Goal: Communication & Community: Answer question/provide support

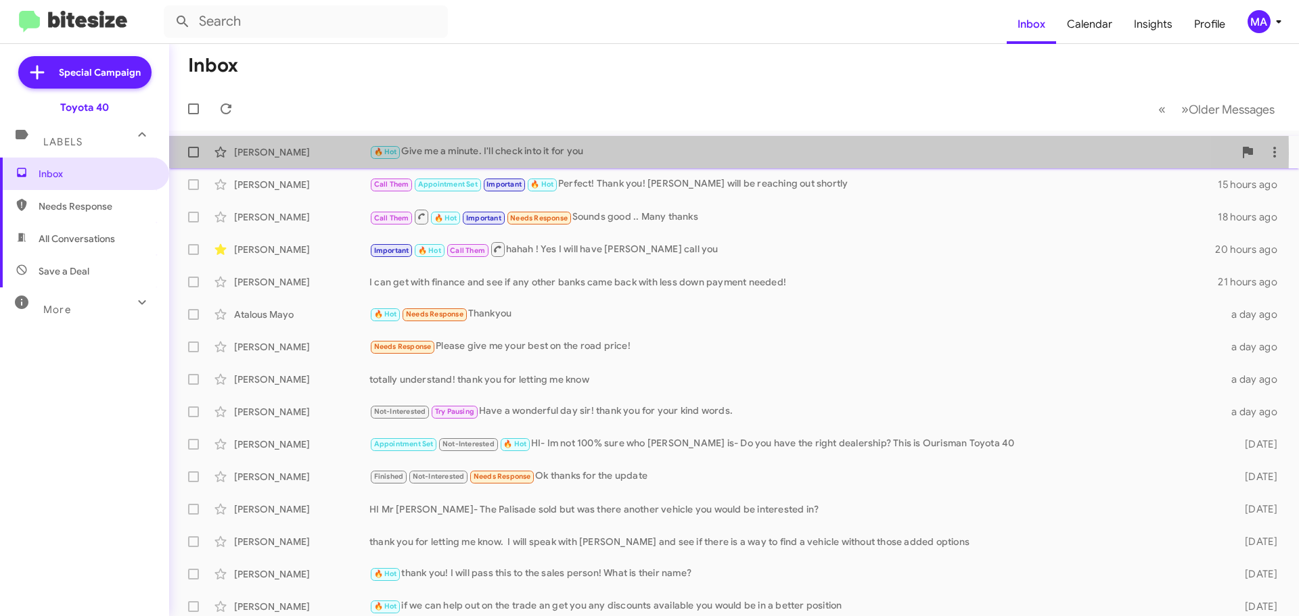
click at [476, 154] on div "🔥 Hot Give me a minute. I'll check into it for you" at bounding box center [801, 152] width 865 height 16
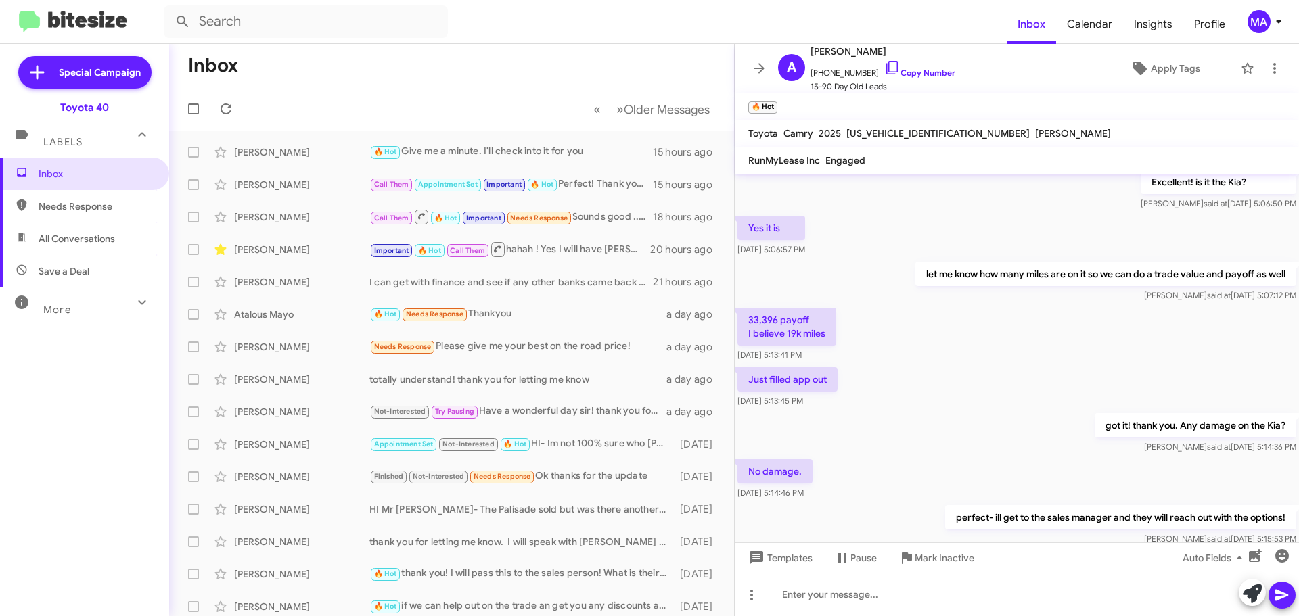
scroll to position [213, 0]
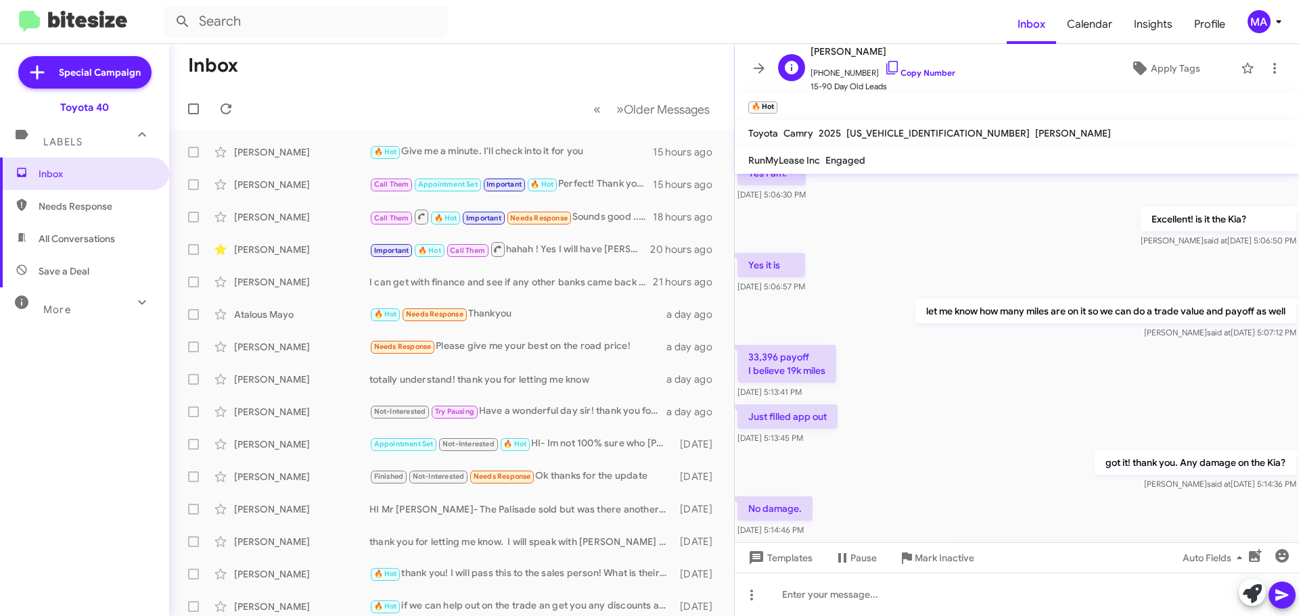
drag, startPoint x: 881, startPoint y: 64, endPoint x: 859, endPoint y: 62, distance: 21.7
click at [884, 64] on icon at bounding box center [892, 68] width 16 height 16
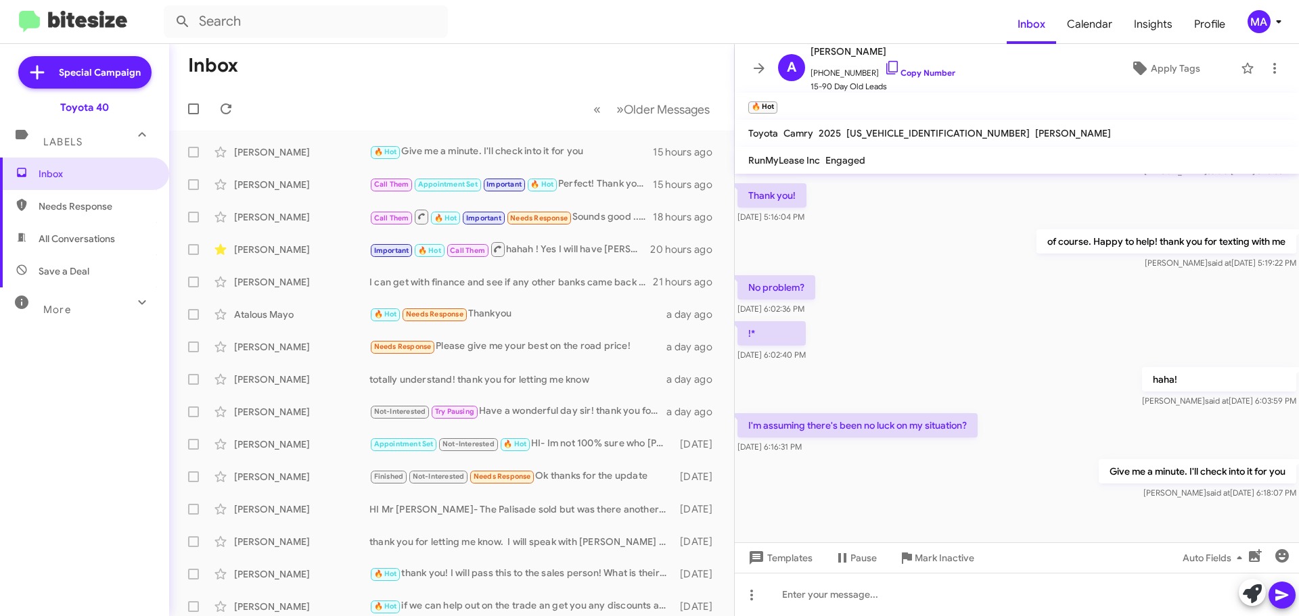
scroll to position [646, 0]
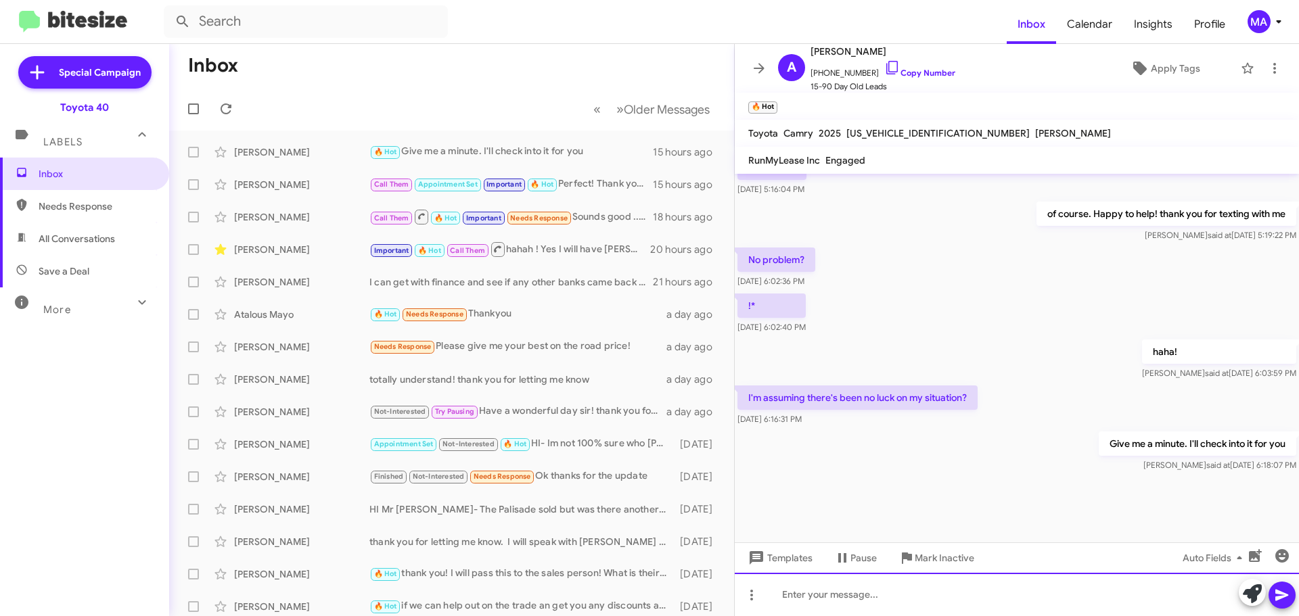
click at [806, 585] on div at bounding box center [1017, 594] width 564 height 43
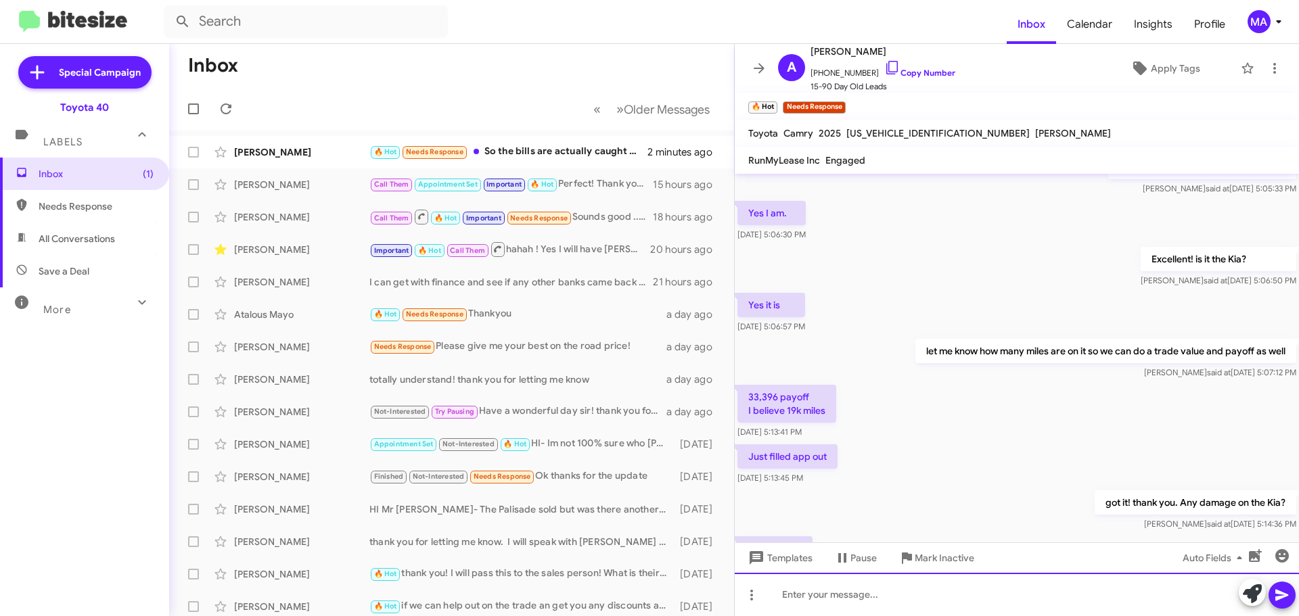
scroll to position [673, 0]
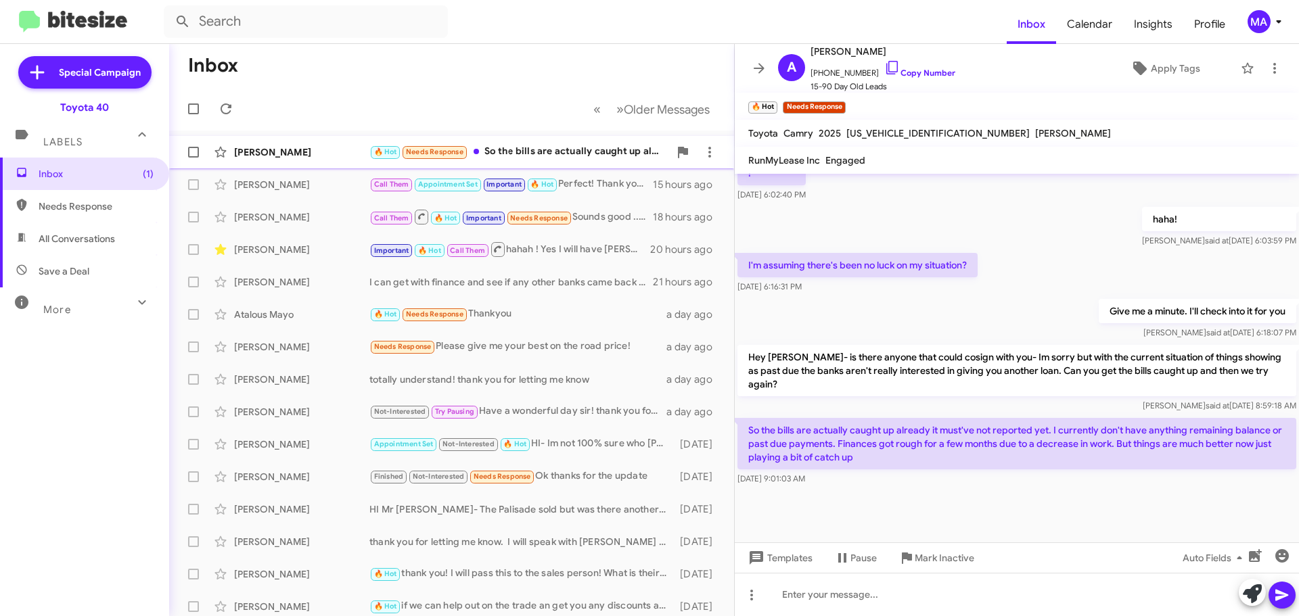
click at [576, 154] on div "🔥 Hot Needs Response So the bills are actually caught up already it must've not…" at bounding box center [519, 152] width 300 height 16
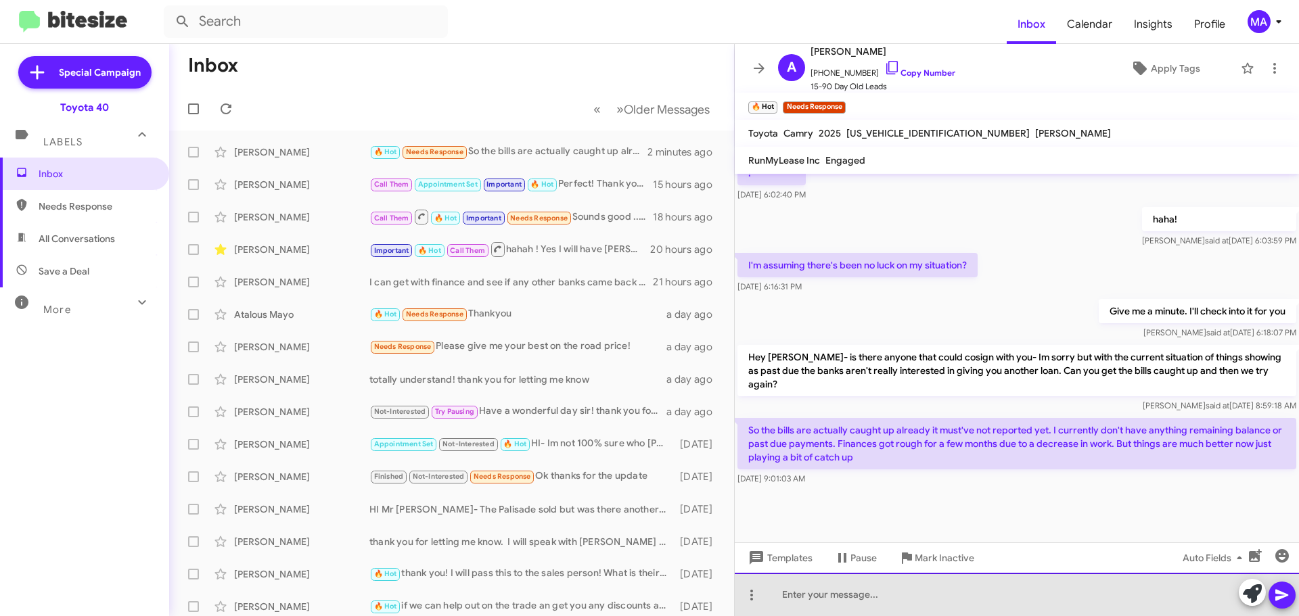
click at [852, 597] on div at bounding box center [1017, 594] width 564 height 43
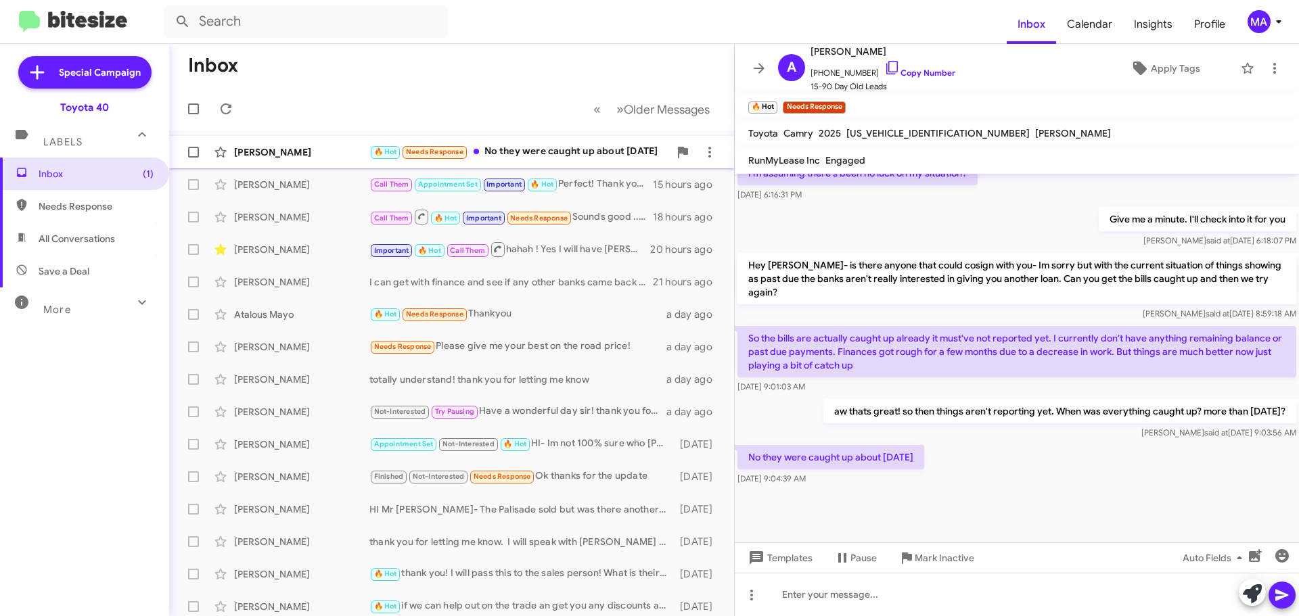
click at [536, 144] on div "🔥 Hot Needs Response No they were caught up about [DATE]" at bounding box center [519, 152] width 300 height 16
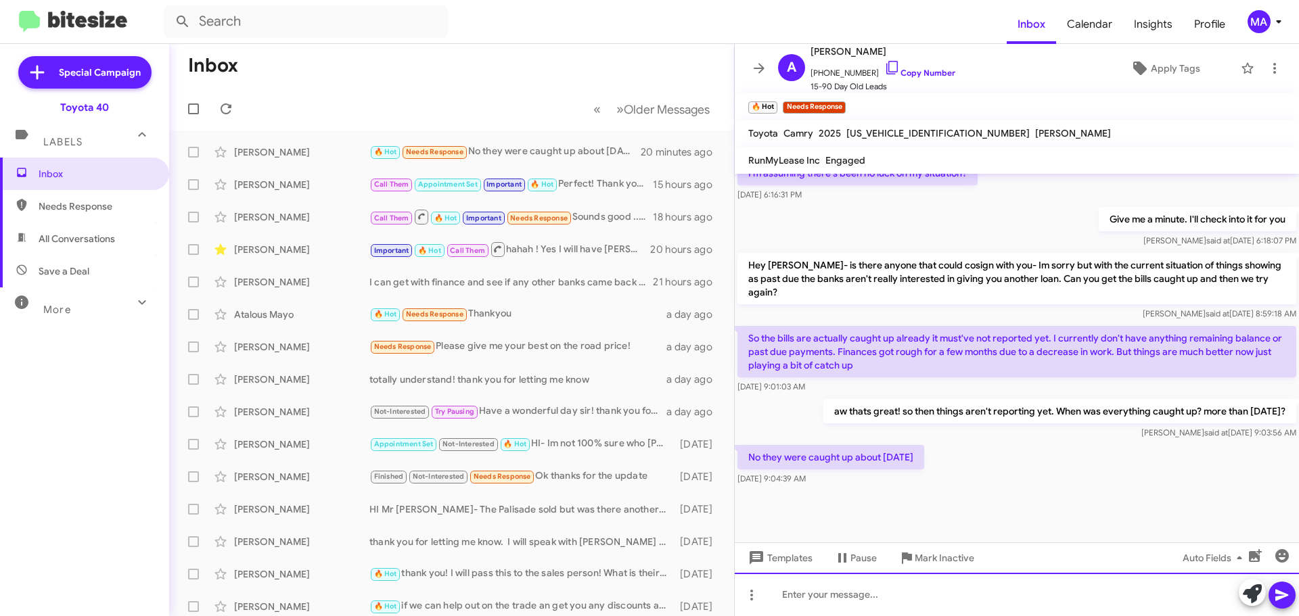
click at [883, 603] on div at bounding box center [1017, 594] width 564 height 43
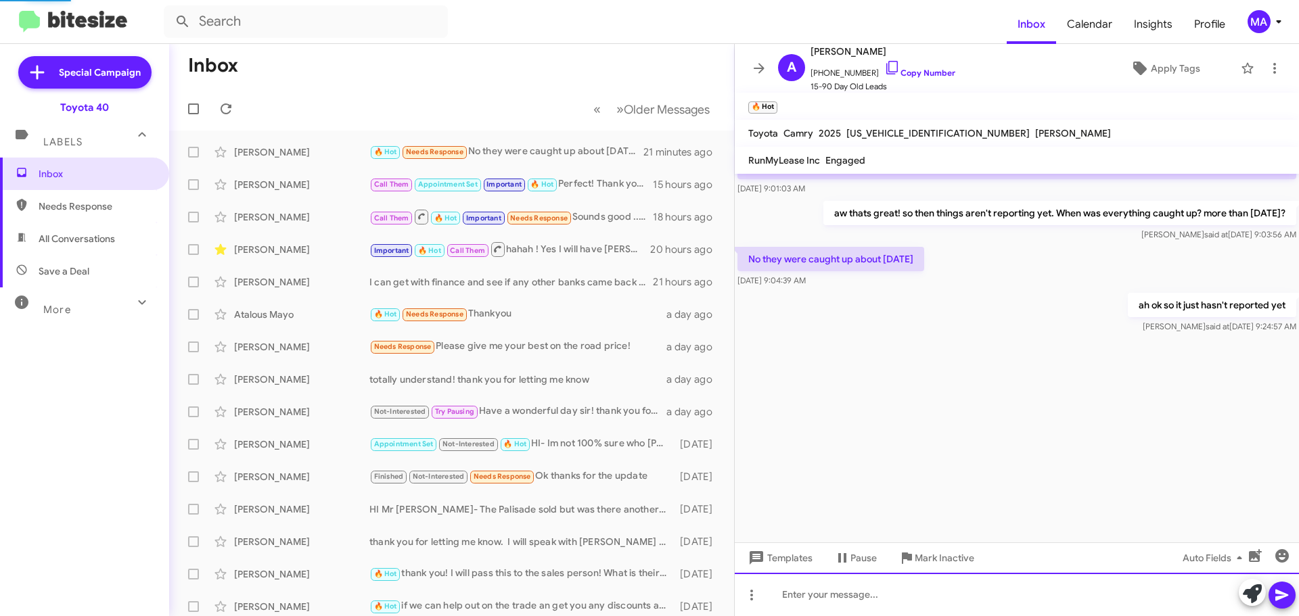
scroll to position [0, 0]
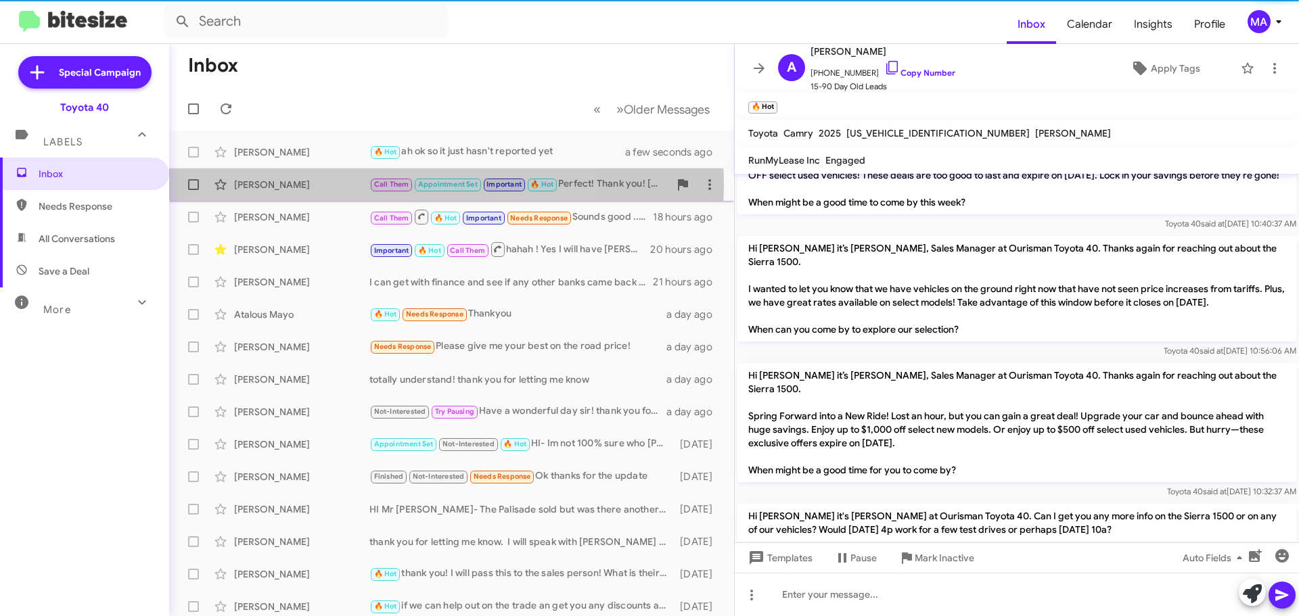
click at [317, 185] on div "[PERSON_NAME]" at bounding box center [301, 185] width 135 height 14
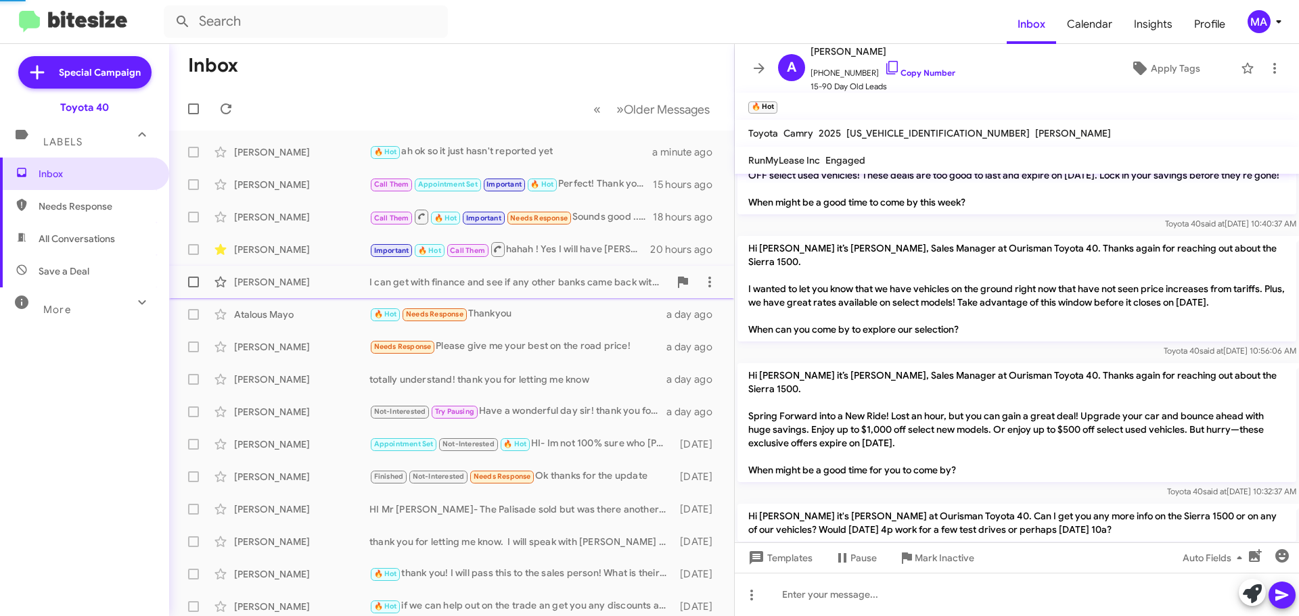
scroll to position [619, 0]
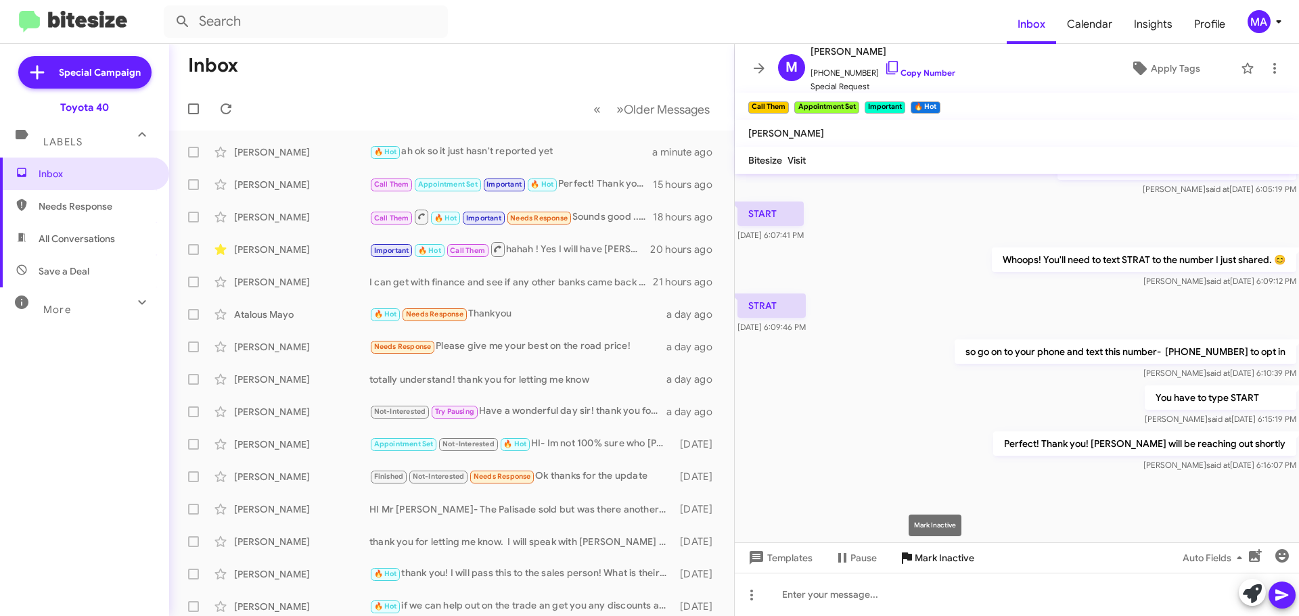
click at [942, 555] on span "Mark Inactive" at bounding box center [945, 558] width 60 height 24
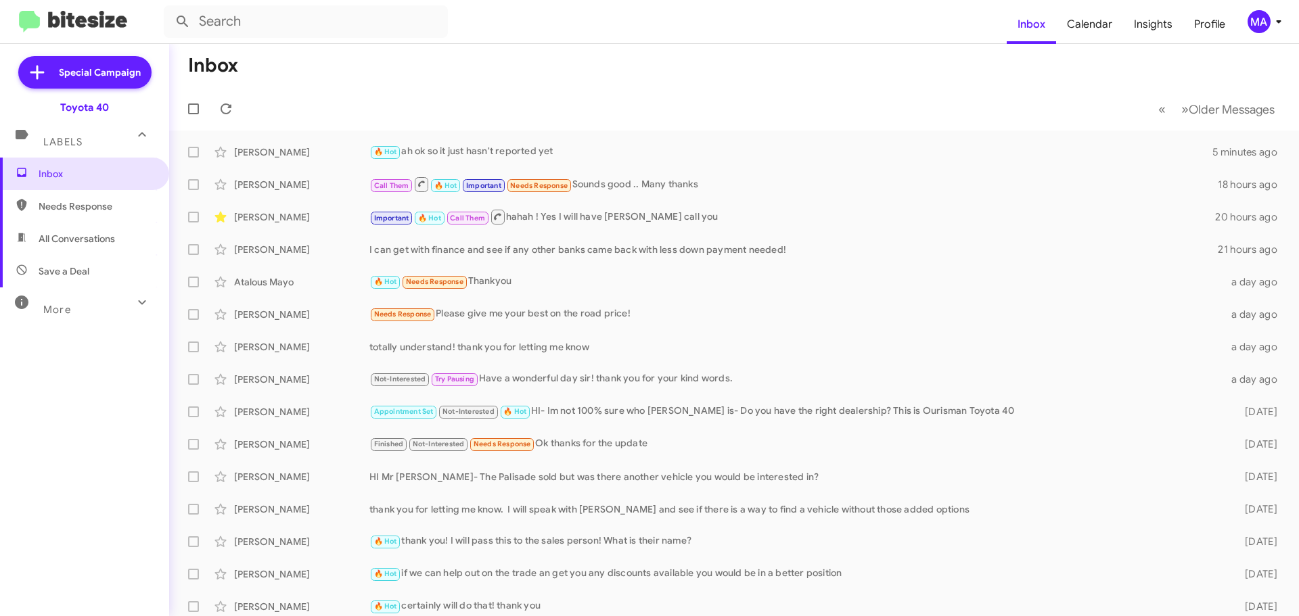
click at [92, 210] on span "Needs Response" at bounding box center [96, 207] width 115 height 14
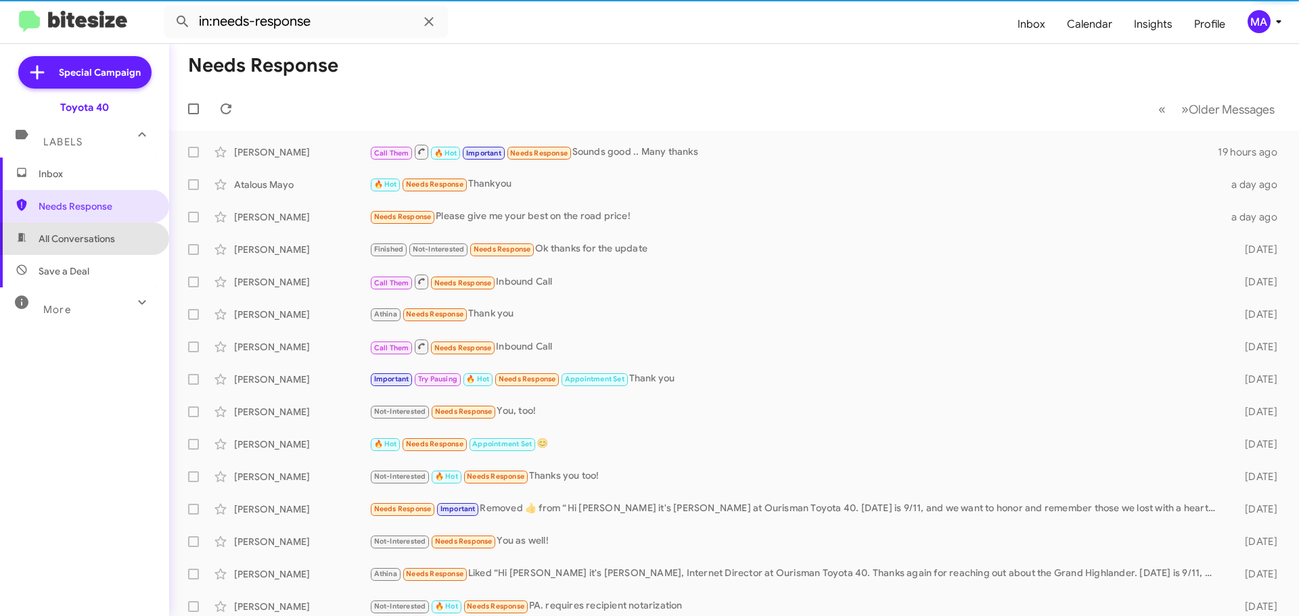
click at [94, 239] on span "All Conversations" at bounding box center [77, 239] width 76 height 14
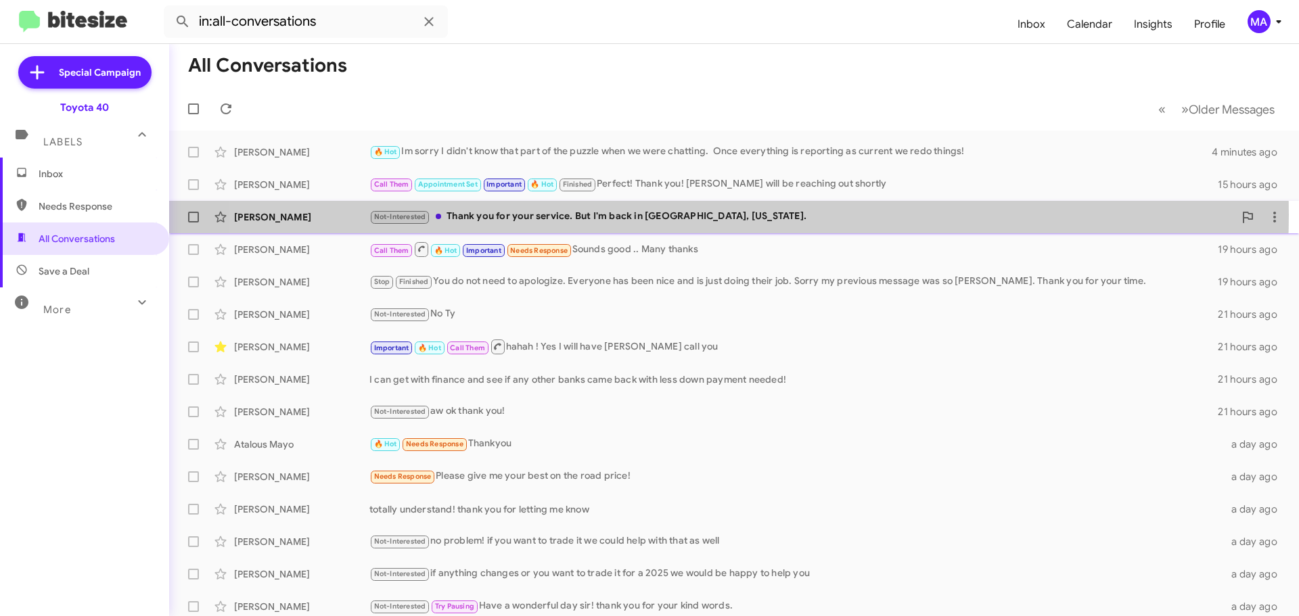
click at [672, 214] on div "Not-Interested Thank you for your service. But I'm back in [GEOGRAPHIC_DATA], […" at bounding box center [801, 217] width 865 height 16
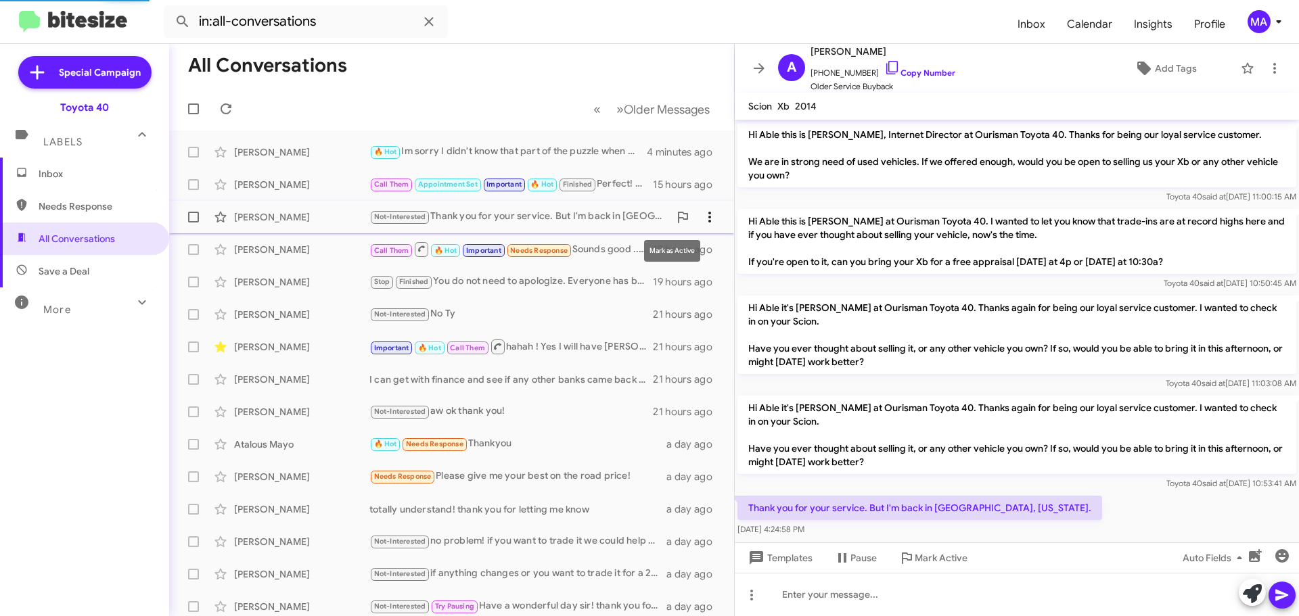
scroll to position [42, 0]
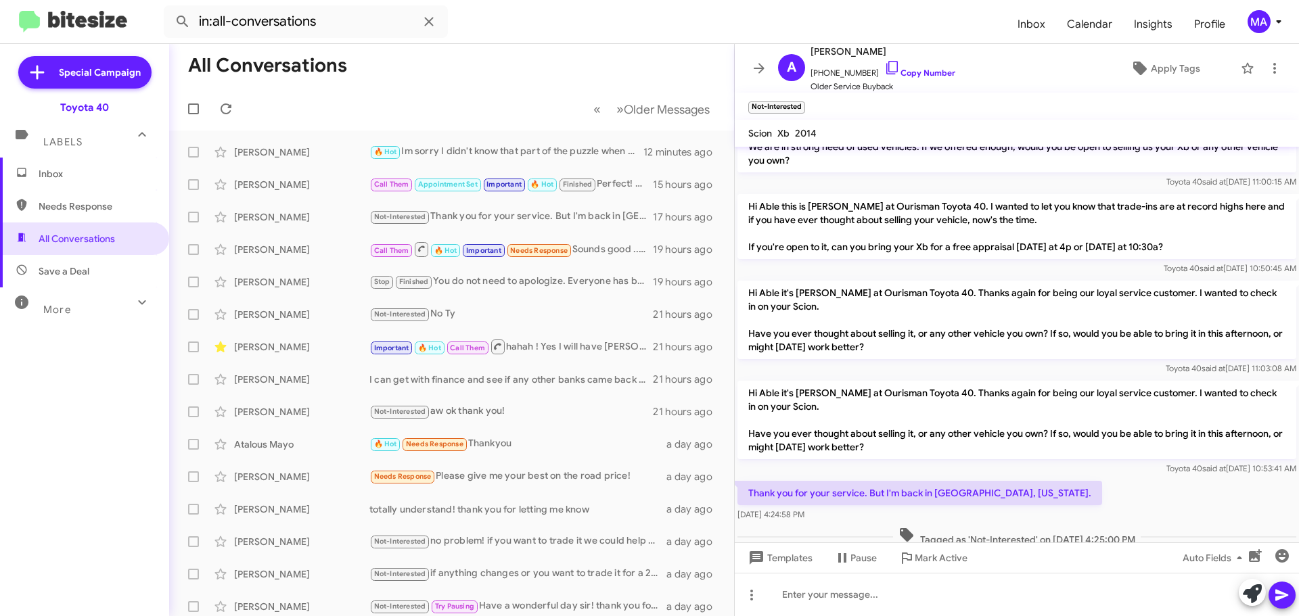
click at [79, 204] on span "Needs Response" at bounding box center [96, 207] width 115 height 14
type input "in:needs-response"
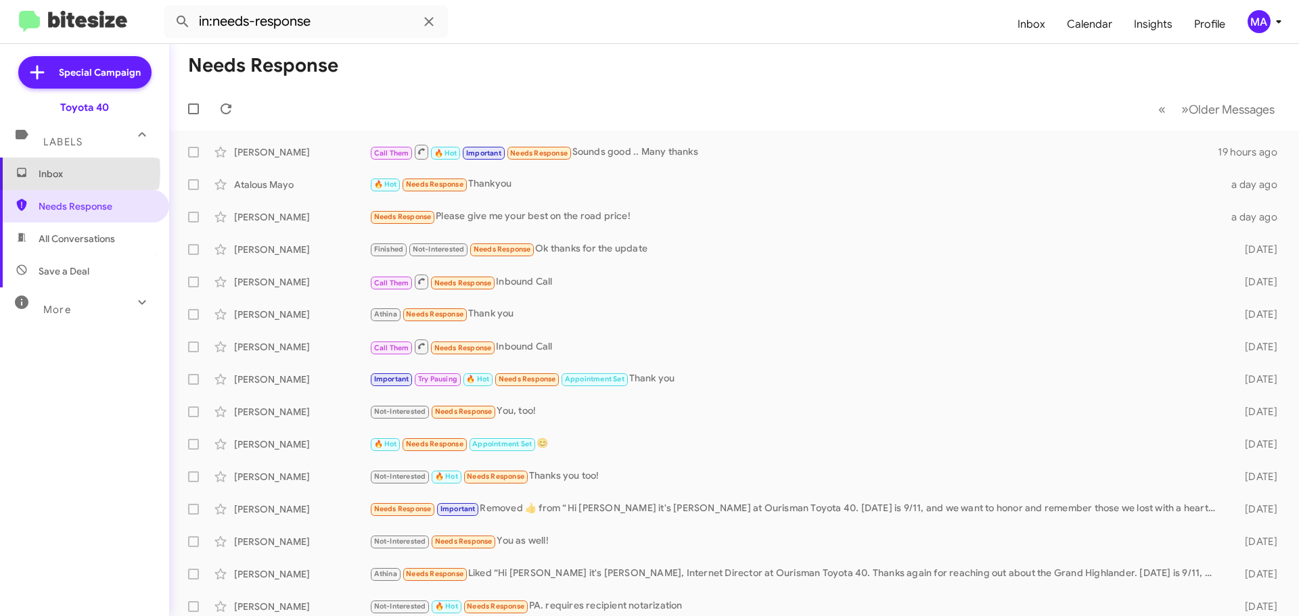
click at [51, 172] on span "Inbox" at bounding box center [96, 174] width 115 height 14
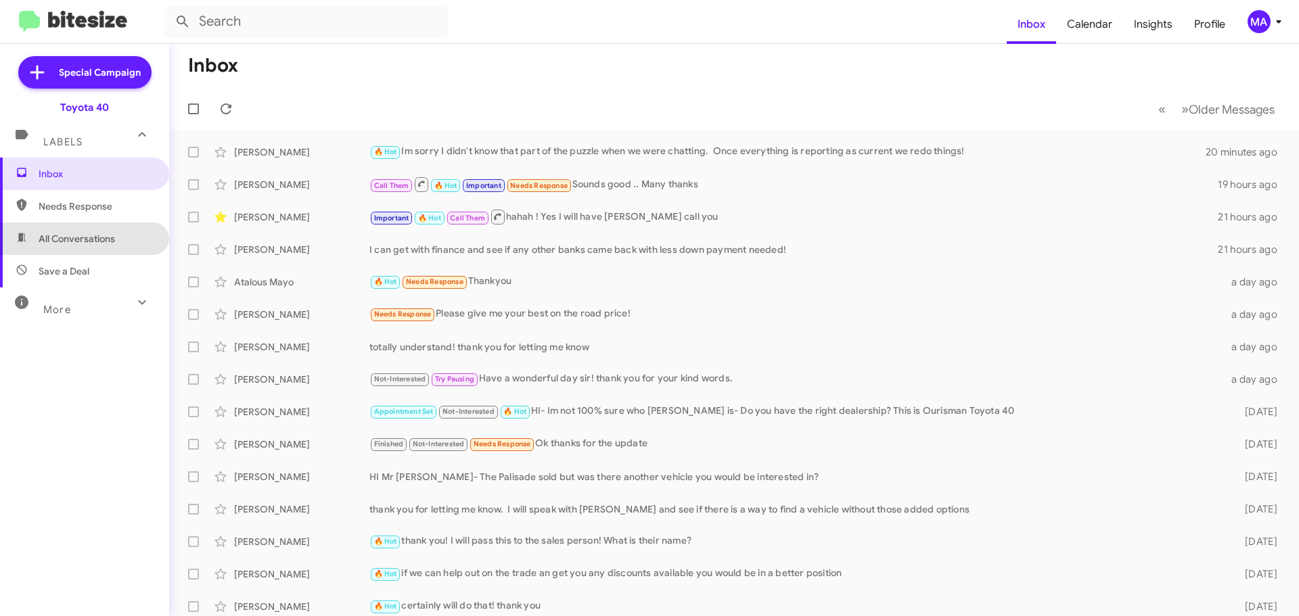
click at [87, 240] on span "All Conversations" at bounding box center [77, 239] width 76 height 14
type input "in:all-conversations"
